Goal: Complete application form

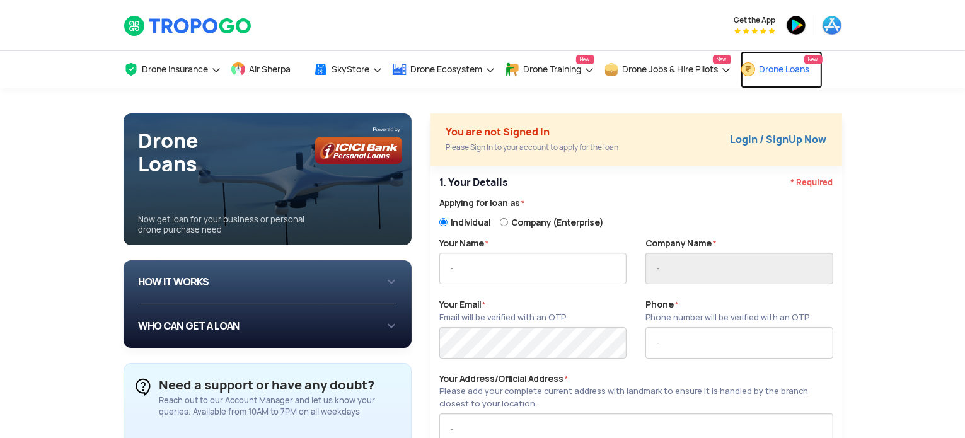
click at [810, 71] on span "Drone Loans" at bounding box center [784, 69] width 50 height 10
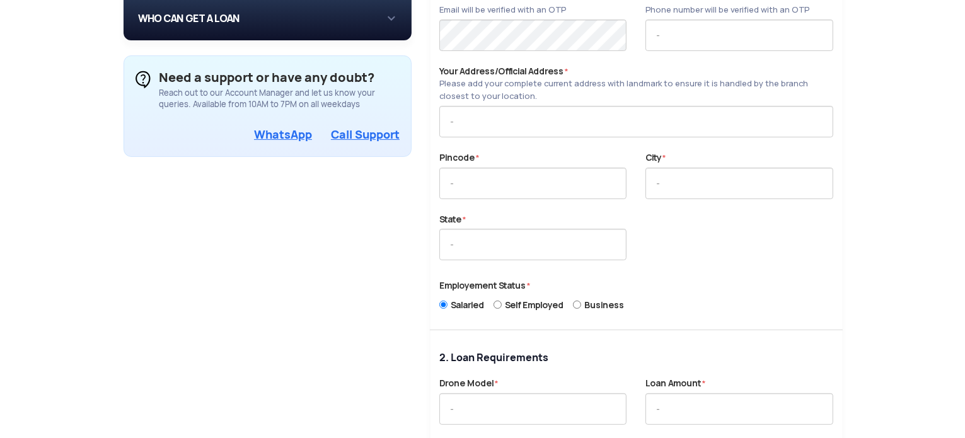
scroll to position [315, 0]
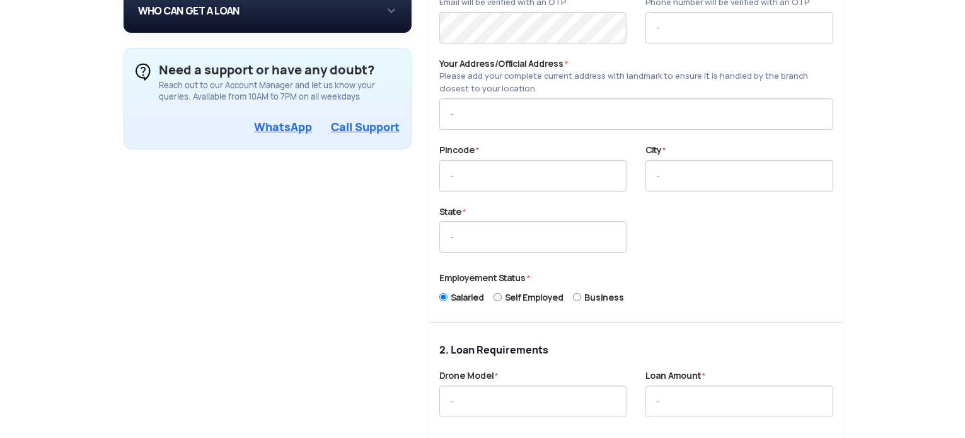
click at [587, 296] on label "Business" at bounding box center [603, 296] width 60 height 16
click at [581, 296] on input "Business" at bounding box center [577, 297] width 8 height 13
radio input "true"
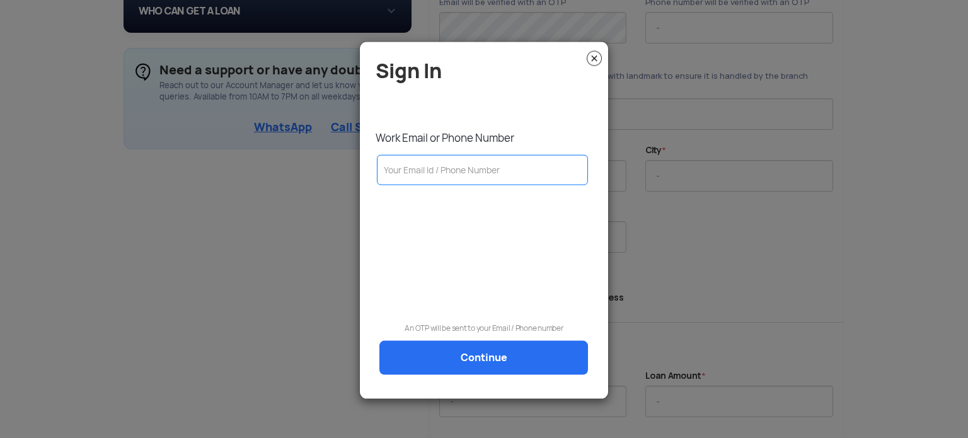
click at [599, 58] on img at bounding box center [594, 57] width 15 height 15
